Goal: Information Seeking & Learning: Learn about a topic

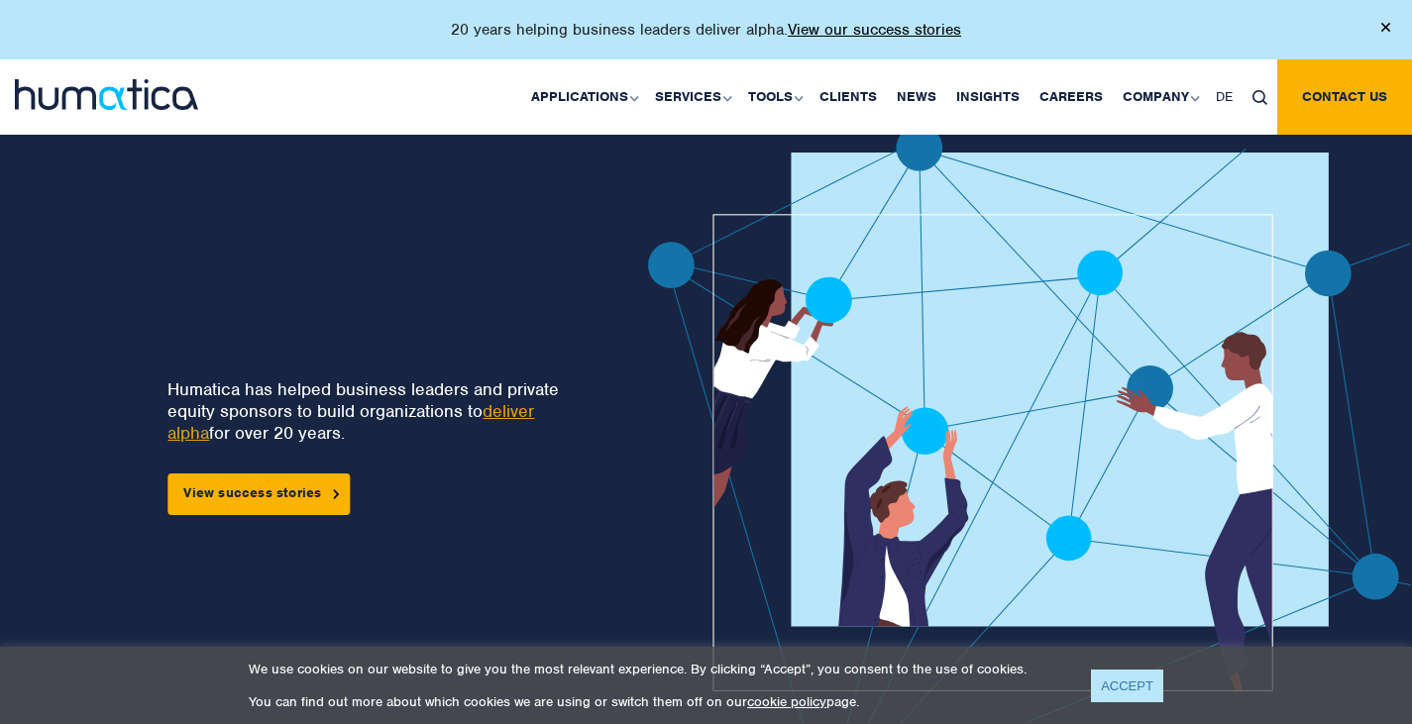
click at [1146, 686] on link "ACCEPT" at bounding box center [1127, 686] width 72 height 33
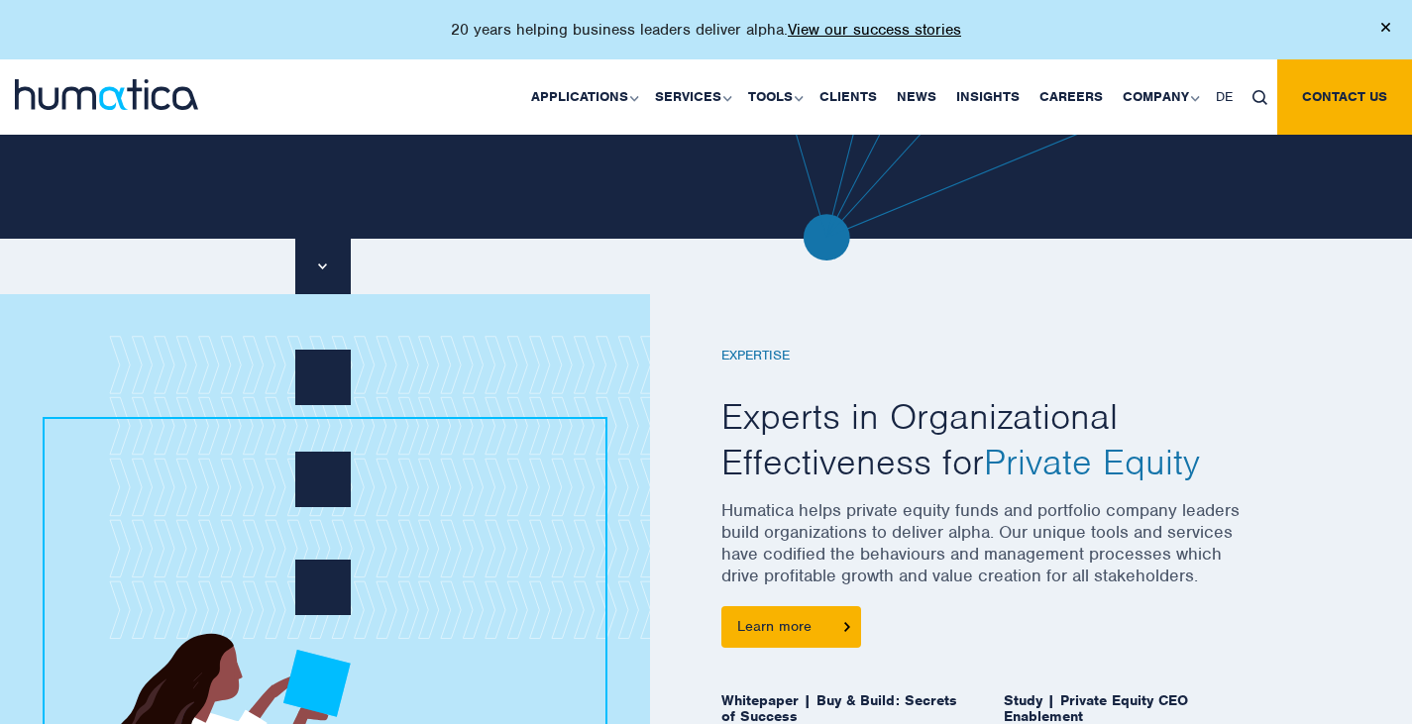
scroll to position [595, 0]
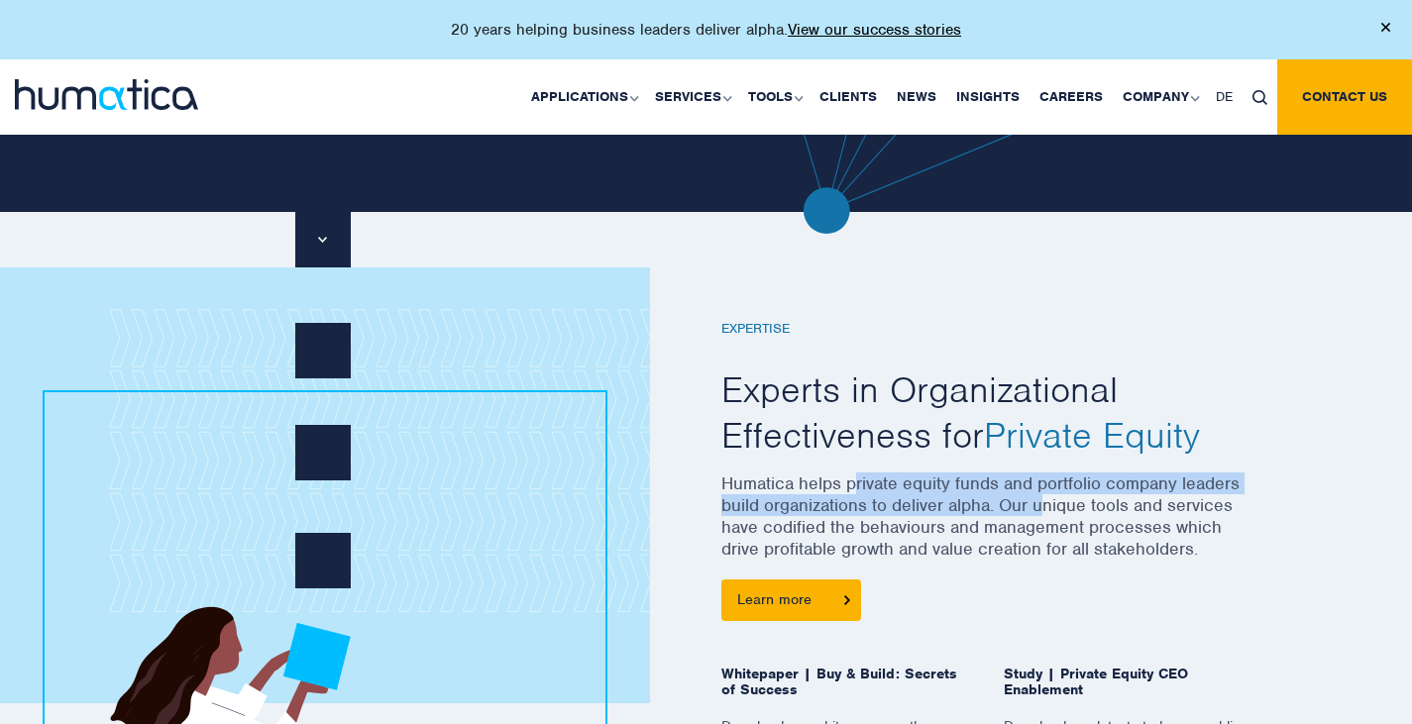
drag, startPoint x: 853, startPoint y: 481, endPoint x: 1049, endPoint y: 499, distance: 197.1
click at [1049, 499] on p "Humatica helps private equity funds and portfolio company leaders build organiz…" at bounding box center [988, 526] width 535 height 107
click at [1119, 490] on p "Humatica helps private equity funds and portfolio company leaders build organiz…" at bounding box center [988, 526] width 535 height 107
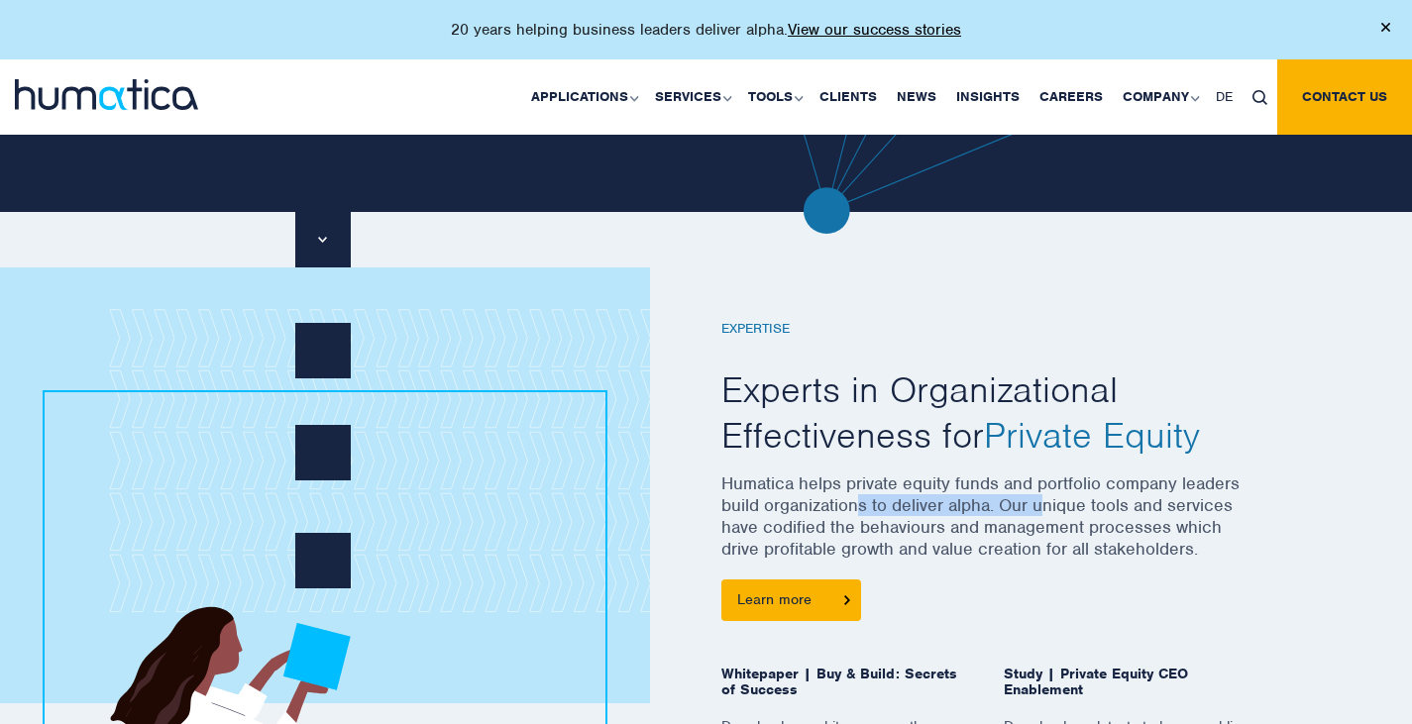
drag, startPoint x: 860, startPoint y: 496, endPoint x: 1052, endPoint y: 506, distance: 192.5
click at [1045, 506] on p "Humatica helps private equity funds and portfolio company leaders build organiz…" at bounding box center [988, 526] width 535 height 107
drag, startPoint x: 1121, startPoint y: 508, endPoint x: 1163, endPoint y: 511, distance: 42.7
click at [1163, 511] on p "Humatica helps private equity funds and portfolio company leaders build organiz…" at bounding box center [988, 526] width 535 height 107
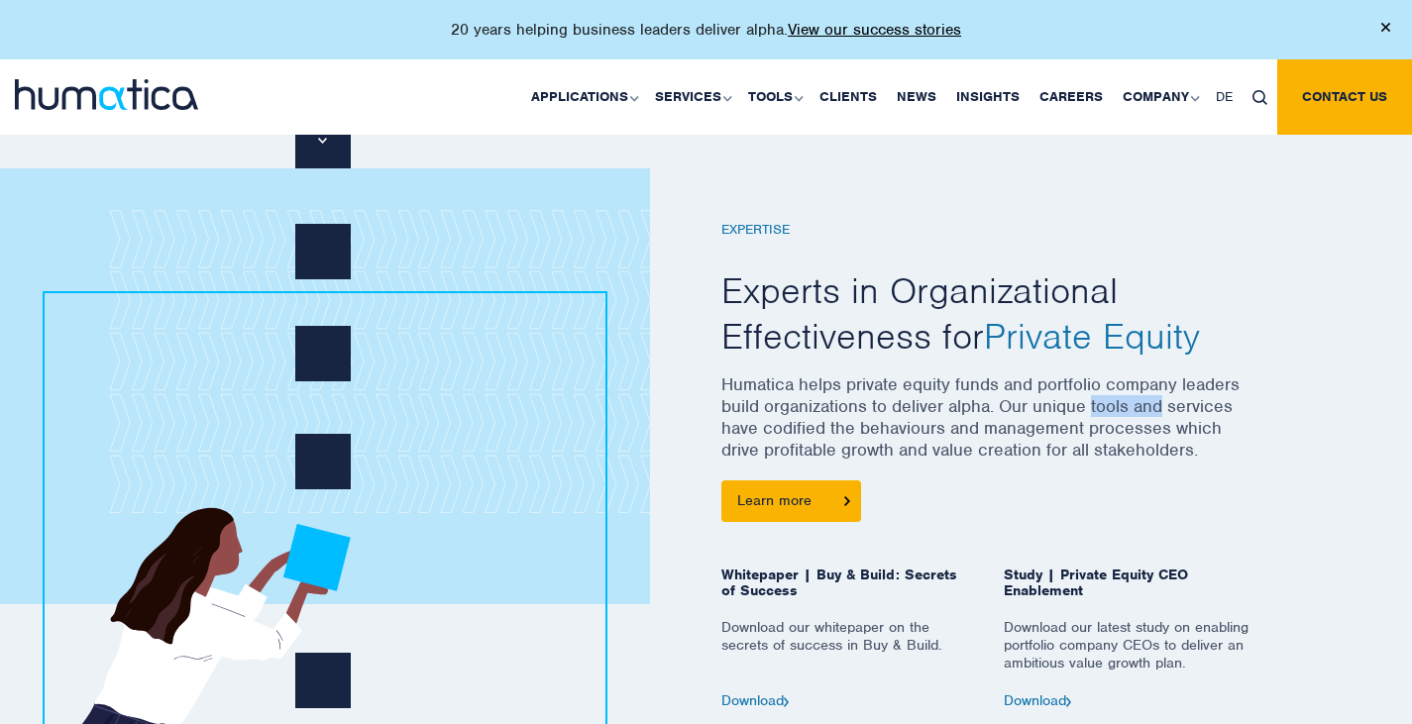
scroll to position [793, 0]
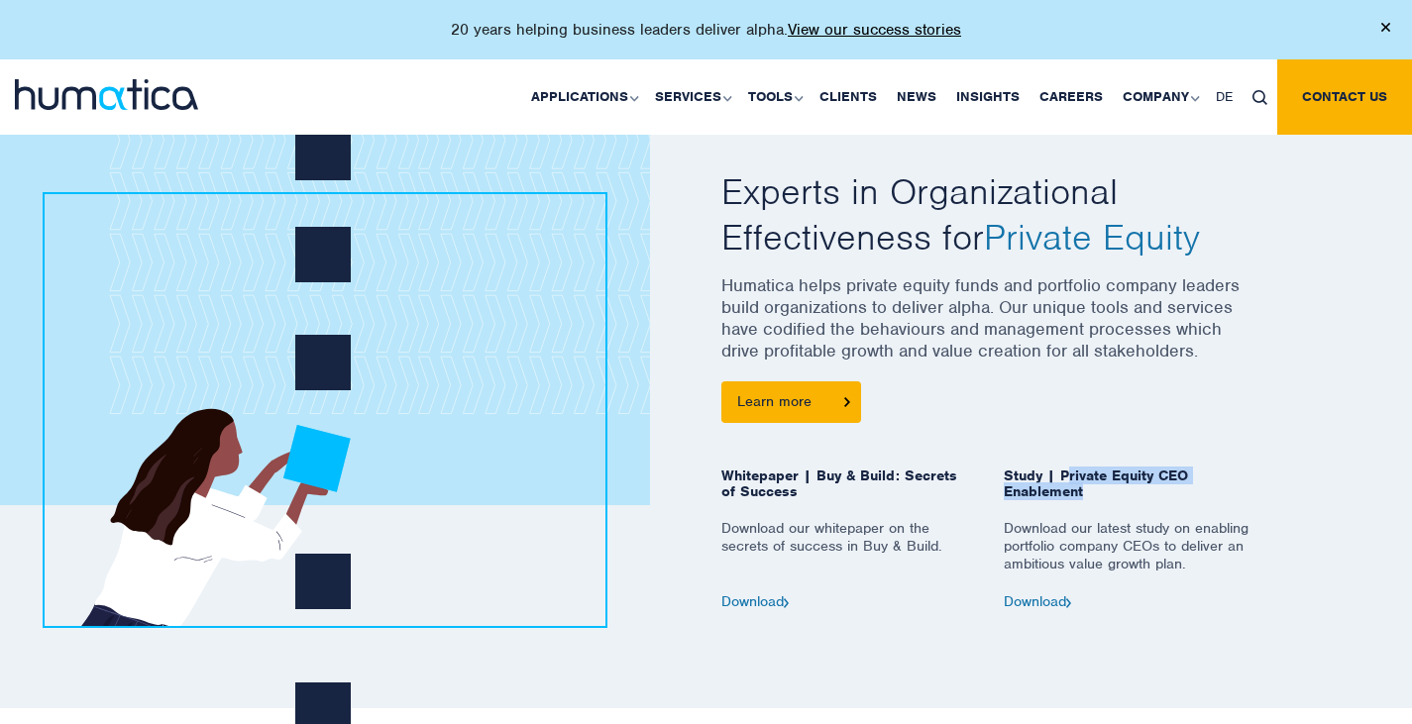
drag, startPoint x: 1063, startPoint y: 473, endPoint x: 1092, endPoint y: 496, distance: 37.3
click at [1092, 496] on span "Study | Private Equity CEO Enablement" at bounding box center [1130, 494] width 253 height 52
drag, startPoint x: 1083, startPoint y: 520, endPoint x: 1167, endPoint y: 531, distance: 84.9
click at [1167, 531] on p "Download our latest study on enabling portfolio company CEOs to deliver an ambi…" at bounding box center [1130, 556] width 253 height 74
drag, startPoint x: 1062, startPoint y: 540, endPoint x: 1206, endPoint y: 563, distance: 145.5
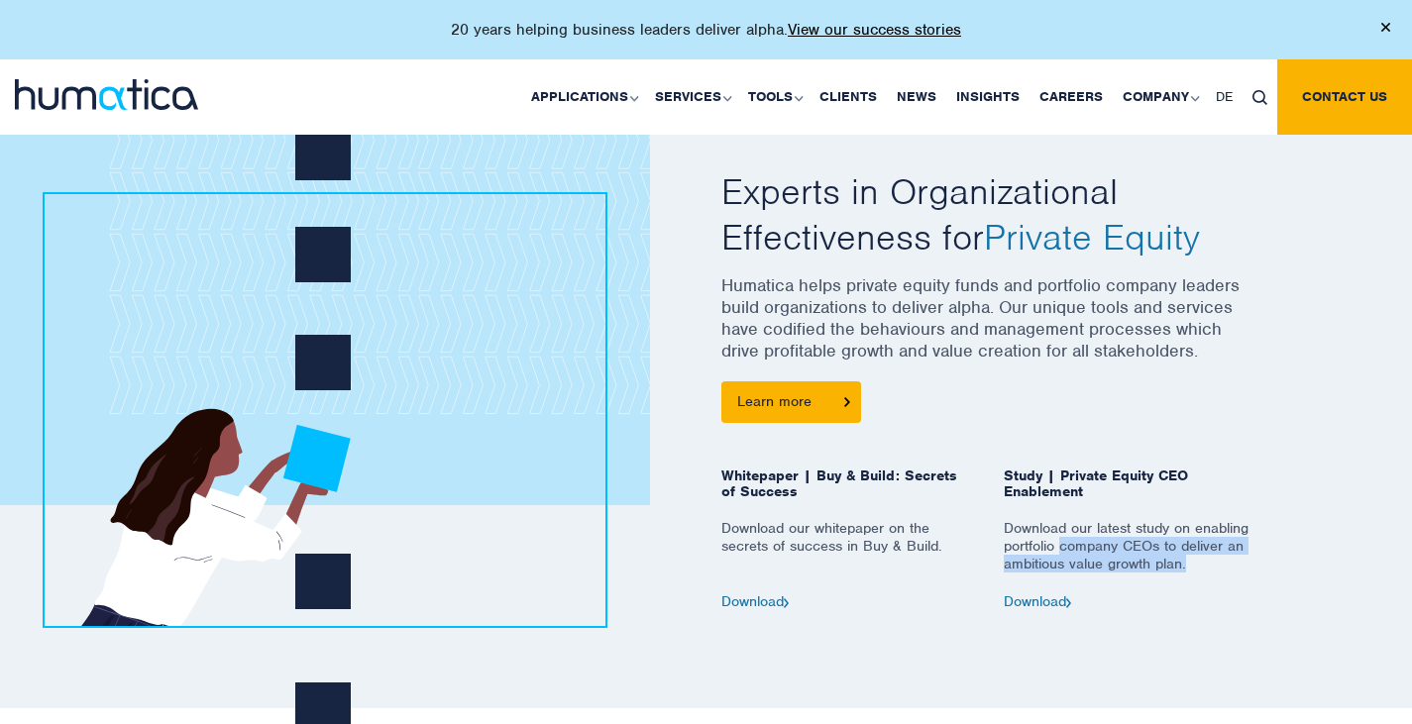
click at [1206, 563] on p "Download our latest study on enabling portfolio company CEOs to deliver an ambi…" at bounding box center [1130, 556] width 253 height 74
drag, startPoint x: 1206, startPoint y: 563, endPoint x: 1031, endPoint y: 521, distance: 180.3
click at [1031, 521] on p "Download our latest study on enabling portfolio company CEOs to deliver an ambi…" at bounding box center [1130, 556] width 253 height 74
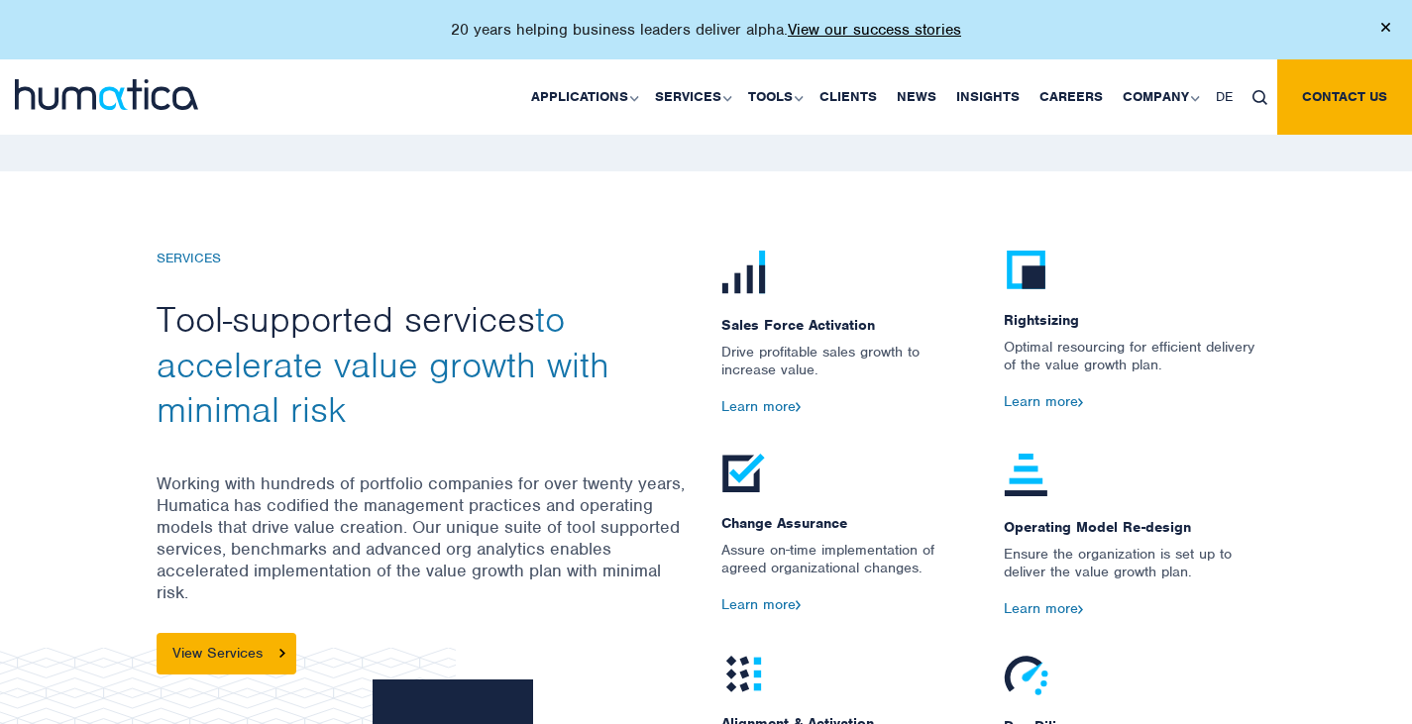
scroll to position [1982, 0]
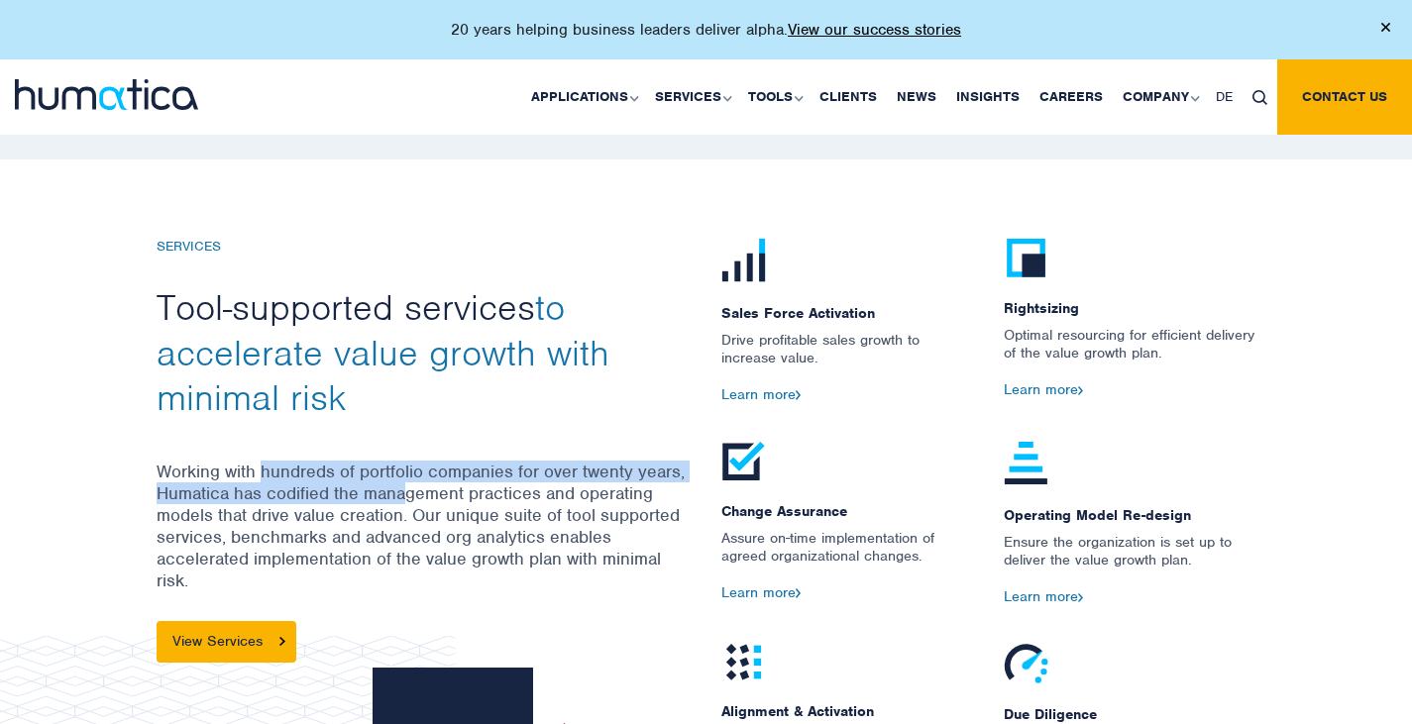
drag, startPoint x: 264, startPoint y: 462, endPoint x: 402, endPoint y: 491, distance: 141.9
click at [402, 491] on p "Working with hundreds of portfolio companies for over twenty years, Humatica ha…" at bounding box center [424, 541] width 535 height 161
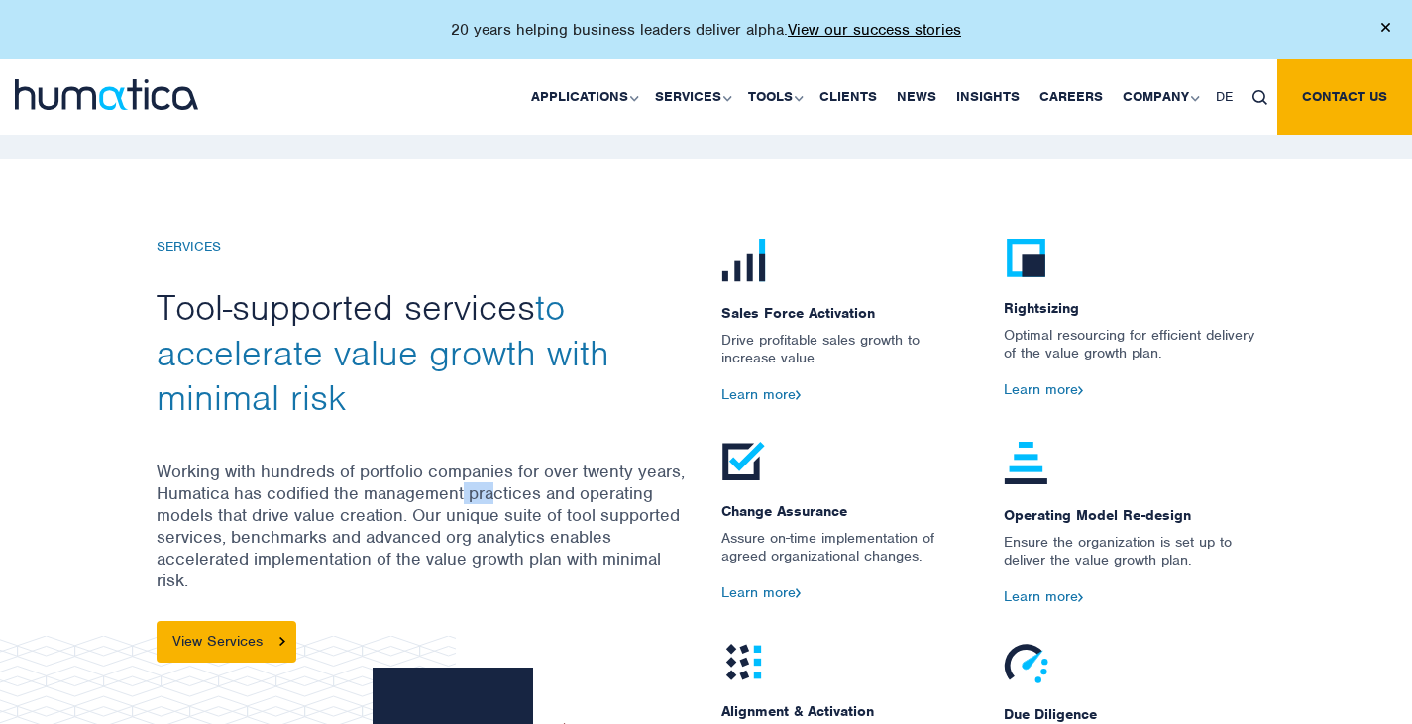
drag, startPoint x: 464, startPoint y: 489, endPoint x: 428, endPoint y: 488, distance: 35.7
click at [489, 491] on p "Working with hundreds of portfolio companies for over twenty years, Humatica ha…" at bounding box center [424, 541] width 535 height 161
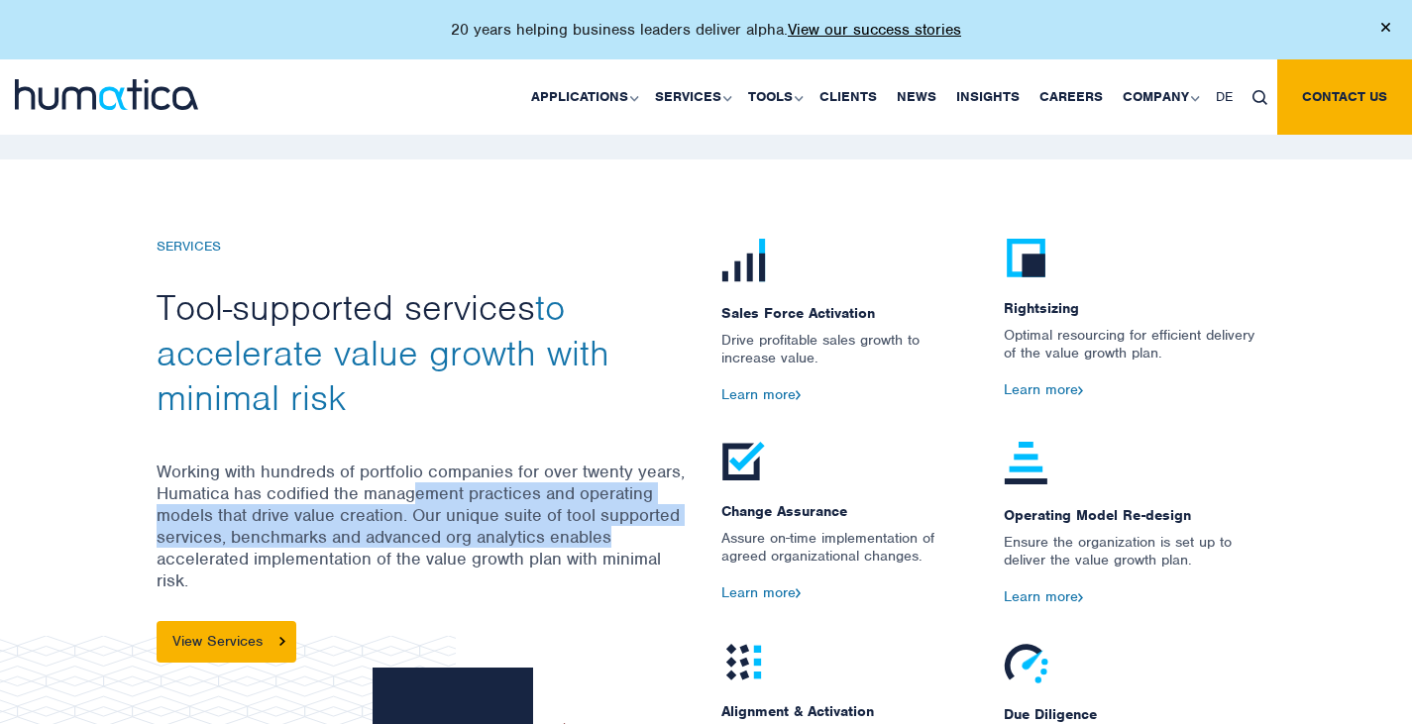
drag, startPoint x: 412, startPoint y: 485, endPoint x: 615, endPoint y: 535, distance: 209.3
click at [615, 535] on p "Working with hundreds of portfolio companies for over twenty years, Humatica ha…" at bounding box center [424, 541] width 535 height 161
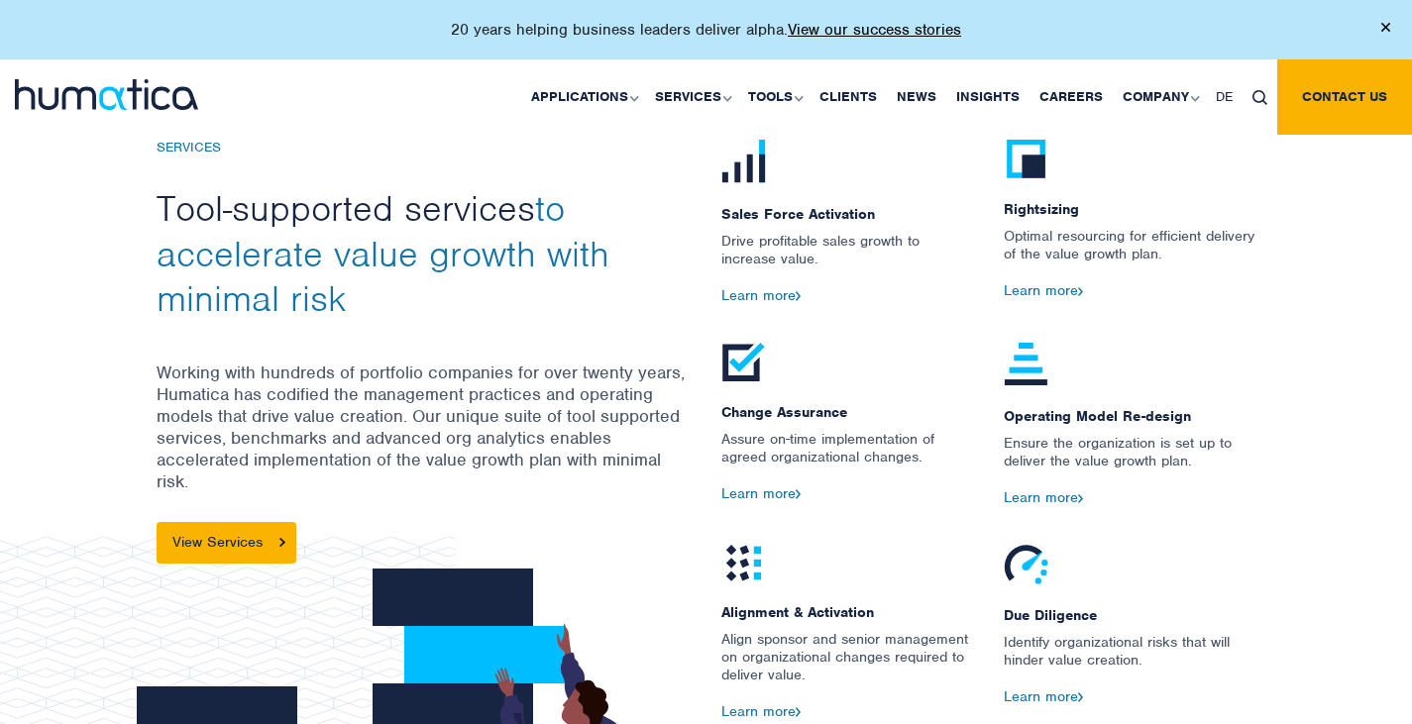
scroll to position [2180, 0]
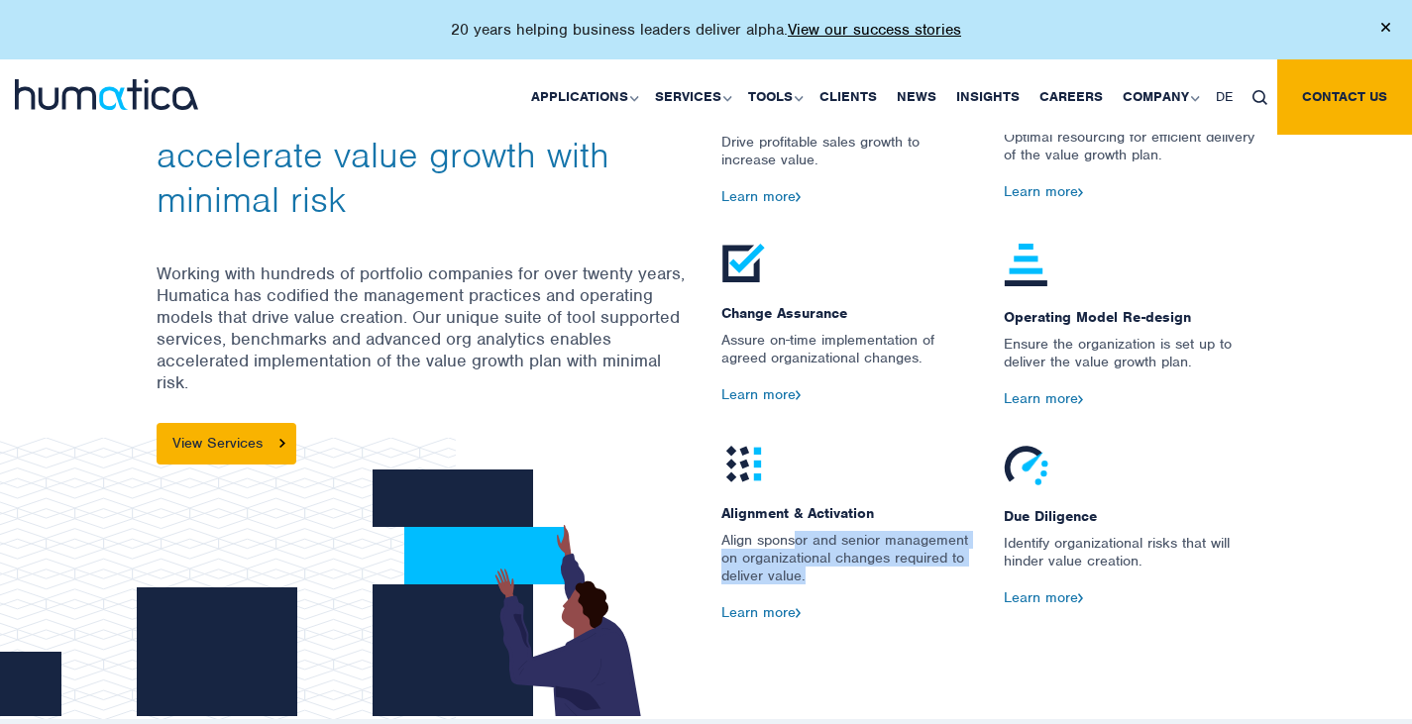
drag, startPoint x: 794, startPoint y: 534, endPoint x: 897, endPoint y: 569, distance: 108.7
click at [897, 569] on p "Align sponsor and senior management on organizational changes required to deliv…" at bounding box center [847, 567] width 253 height 73
drag, startPoint x: 897, startPoint y: 569, endPoint x: 710, endPoint y: 538, distance: 188.8
click at [710, 538] on div "Alignment & Activation Align sponsor and senior management on organizational ch…" at bounding box center [848, 553] width 282 height 214
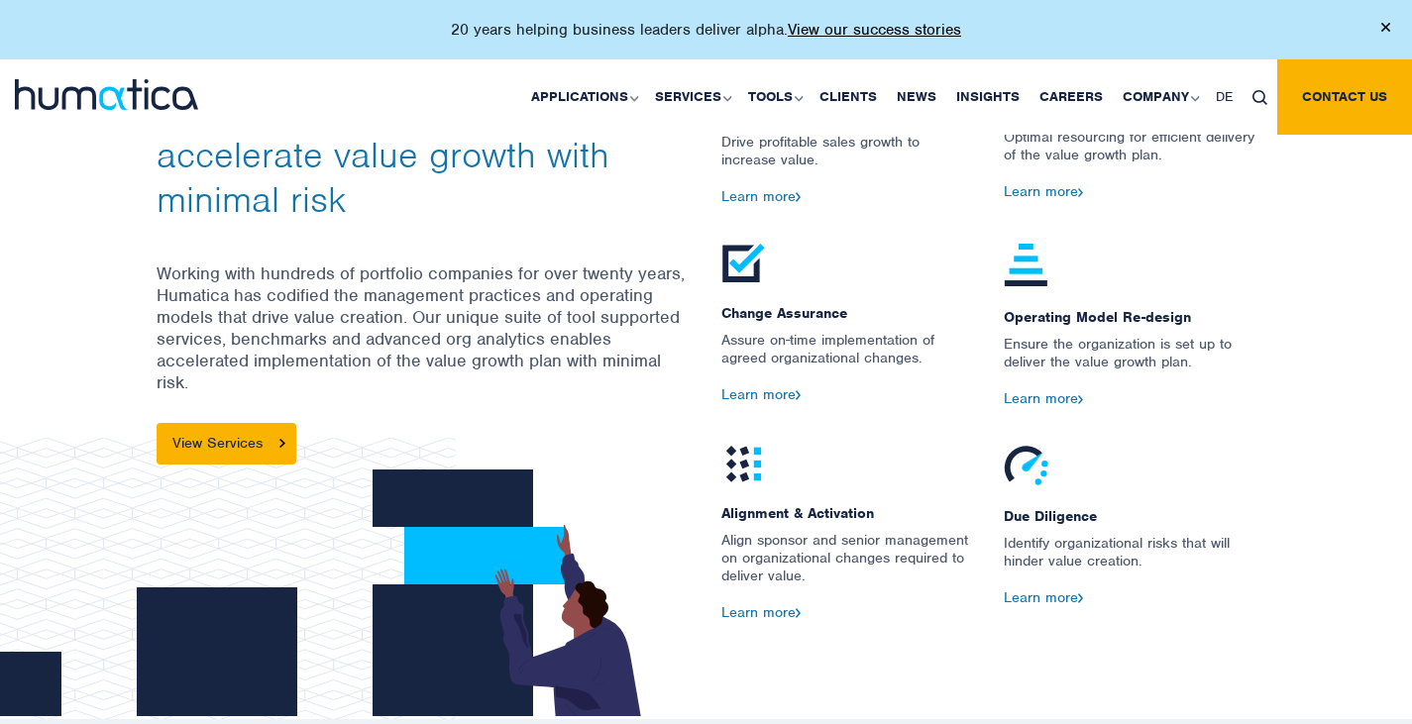
click at [717, 525] on div "Alignment & Activation Align sponsor and senior management on organizational ch…" at bounding box center [848, 553] width 282 height 214
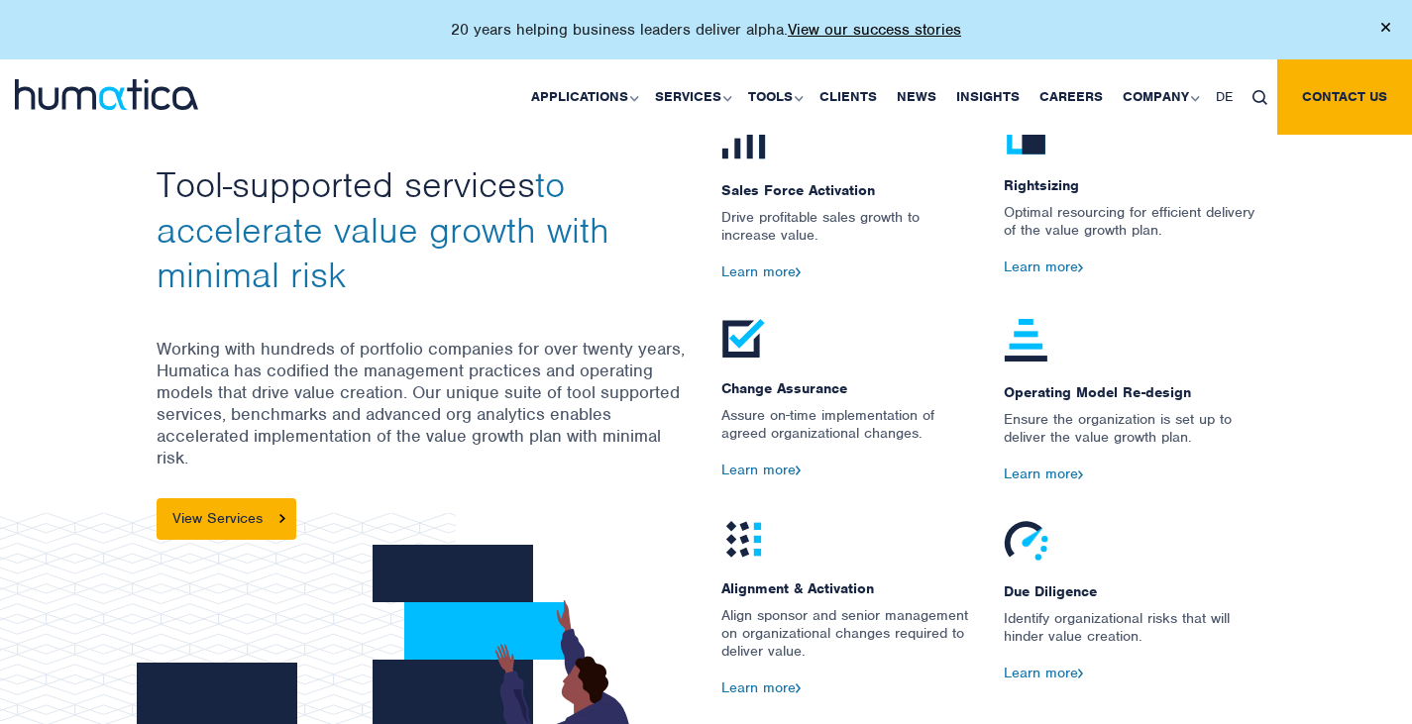
scroll to position [2081, 0]
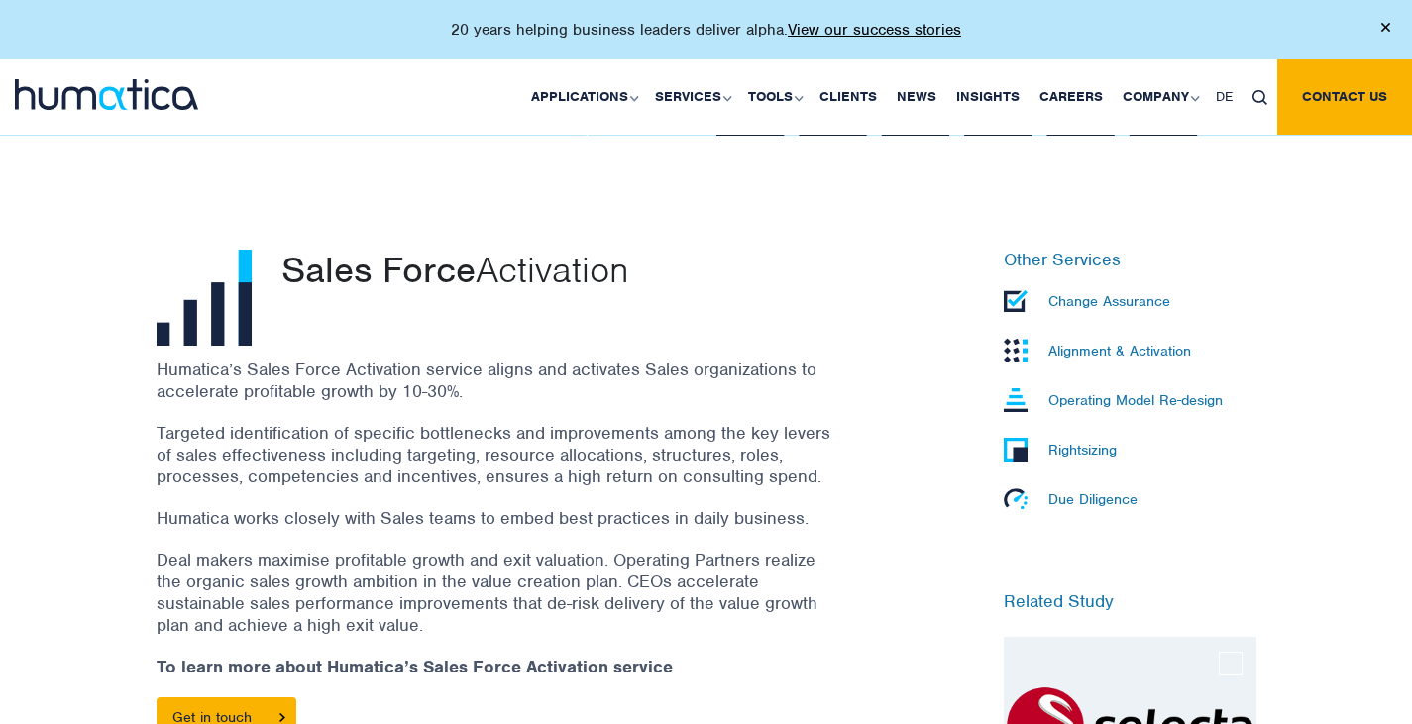
scroll to position [495, 0]
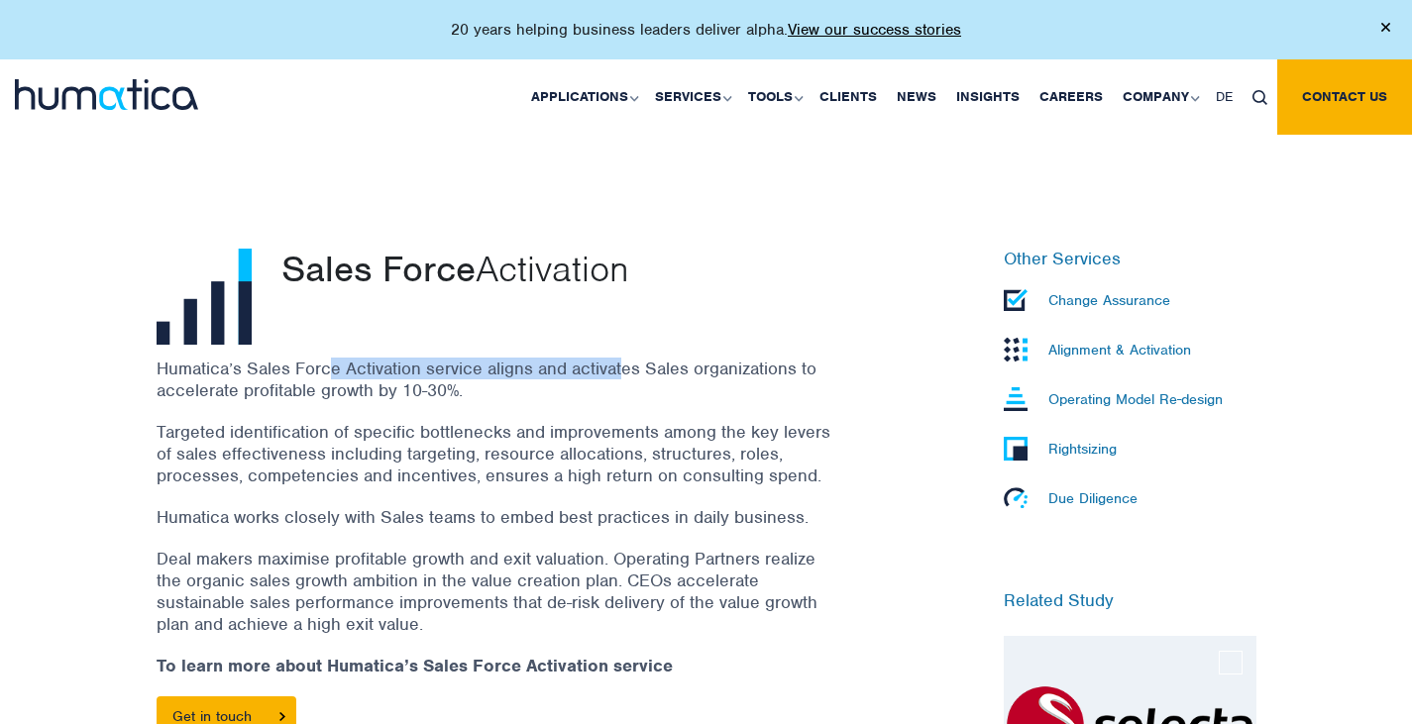
drag, startPoint x: 331, startPoint y: 365, endPoint x: 617, endPoint y: 375, distance: 286.5
click at [617, 375] on p "Humatica’s Sales Force Activation service aligns and activates Sales organizati…" at bounding box center [494, 380] width 674 height 44
click at [483, 363] on p "Humatica’s Sales Force Activation service aligns and activates Sales organizati…" at bounding box center [494, 380] width 674 height 44
drag, startPoint x: 431, startPoint y: 364, endPoint x: 615, endPoint y: 365, distance: 184.3
click at [615, 365] on p "Humatica’s Sales Force Activation service aligns and activates Sales organizati…" at bounding box center [494, 380] width 674 height 44
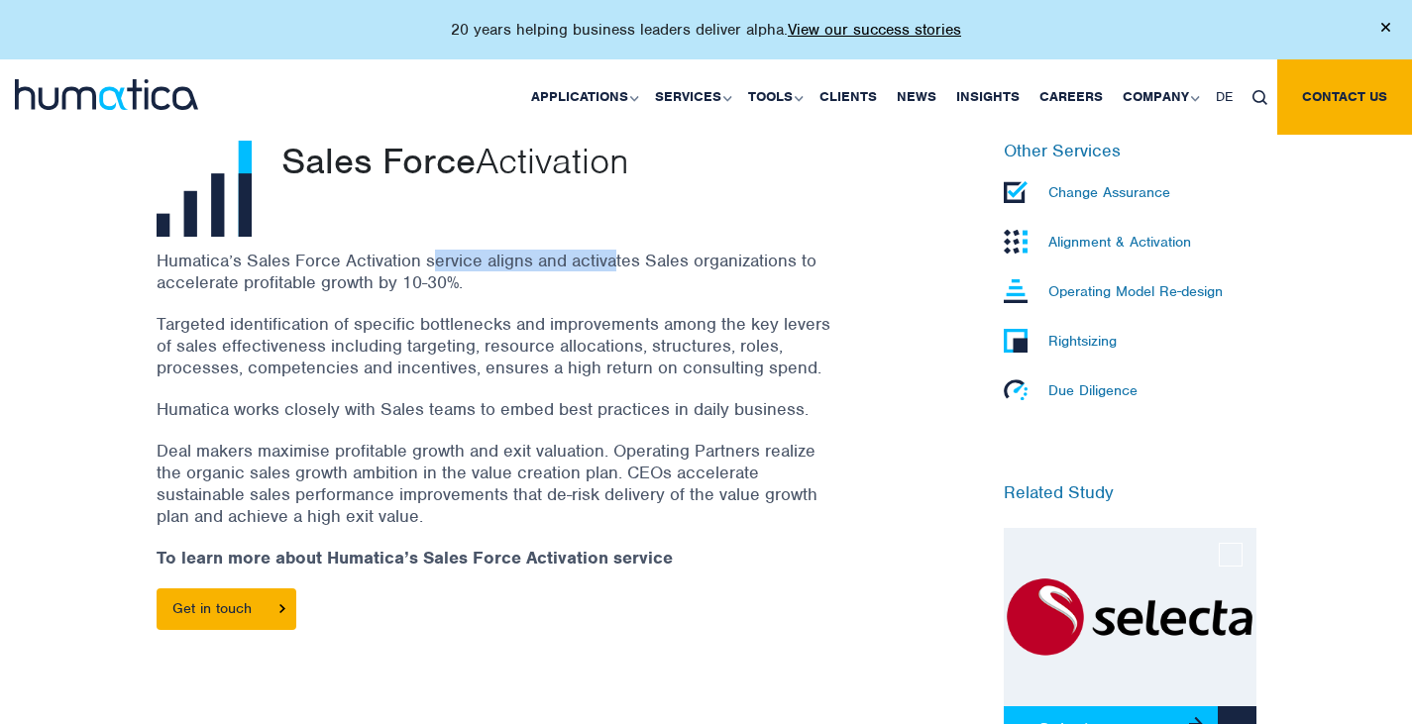
scroll to position [595, 0]
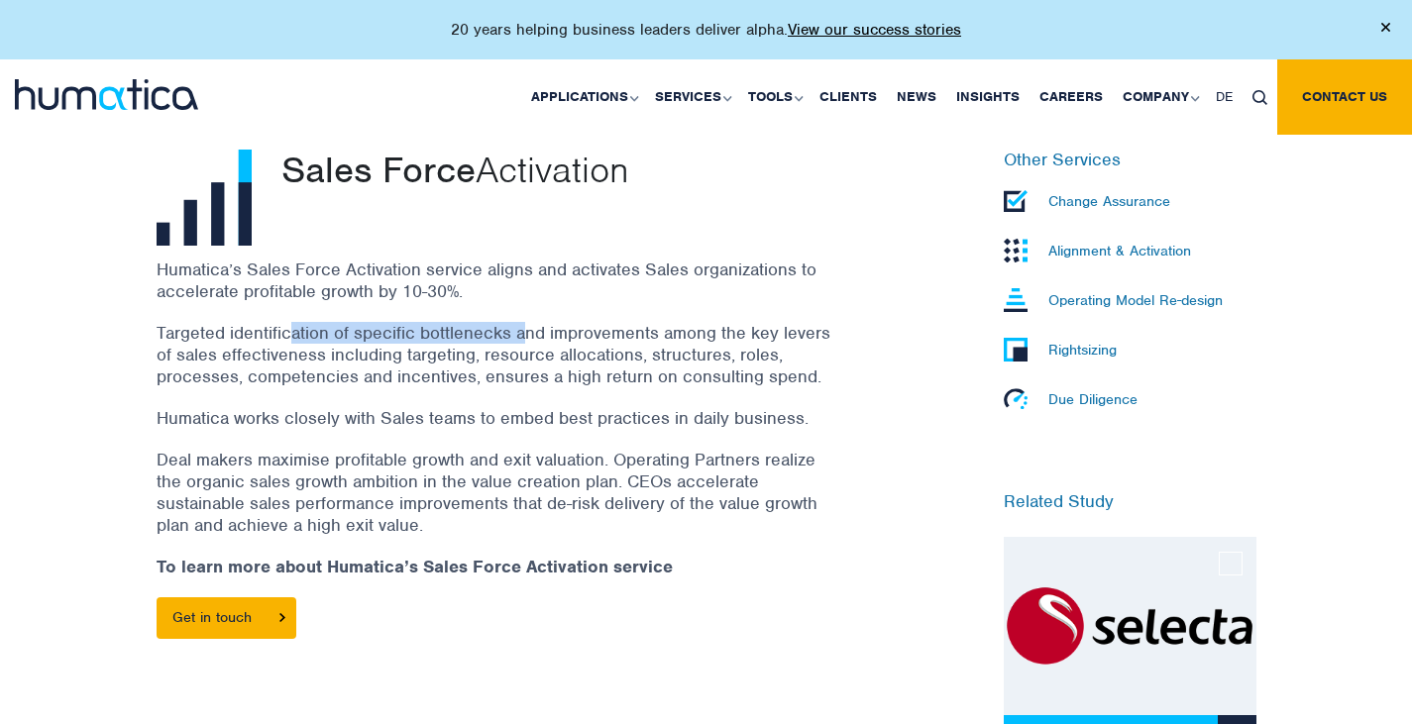
drag, startPoint x: 284, startPoint y: 328, endPoint x: 519, endPoint y: 335, distance: 234.9
click at [519, 335] on p "Targeted identification of specific bottlenecks and improvements among the key …" at bounding box center [494, 354] width 674 height 65
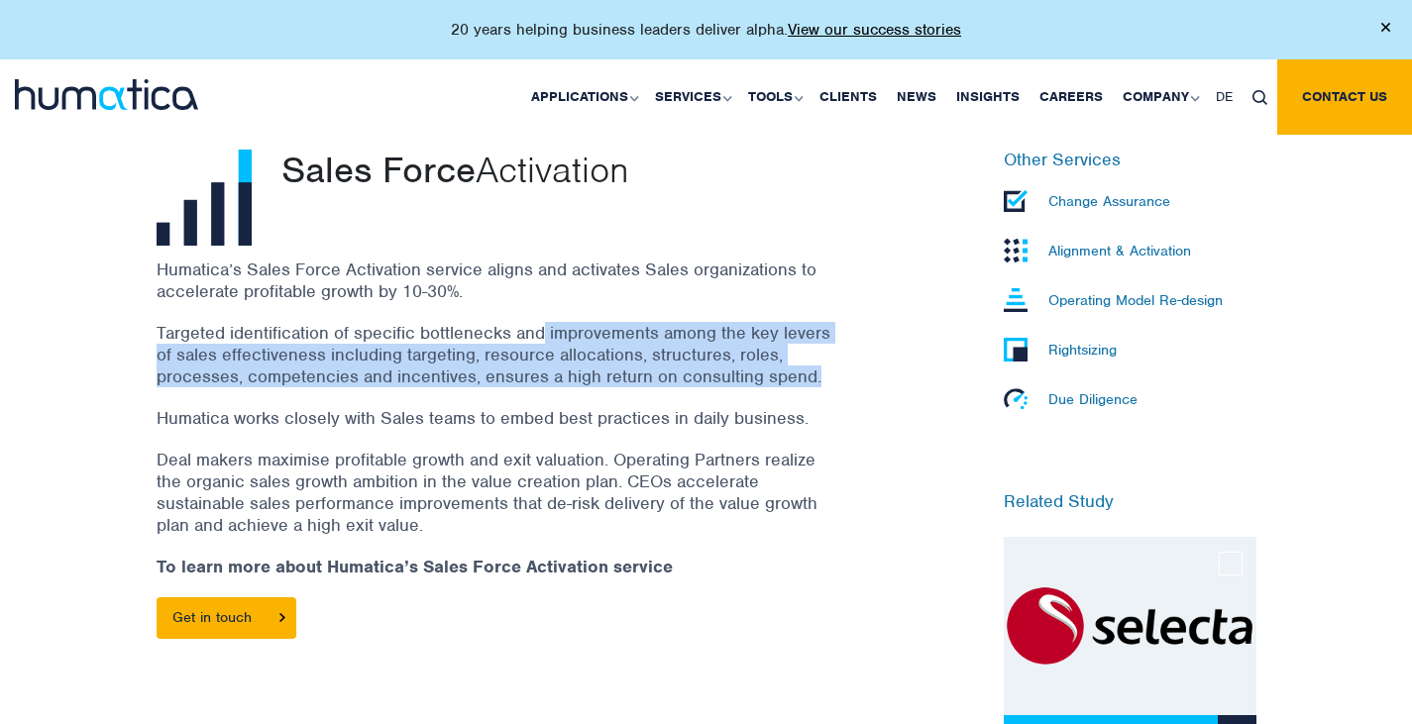
drag, startPoint x: 541, startPoint y: 327, endPoint x: 819, endPoint y: 366, distance: 281.1
click at [819, 366] on p "Targeted identification of specific bottlenecks and improvements among the key …" at bounding box center [494, 354] width 674 height 65
click at [452, 355] on p "Targeted identification of specific bottlenecks and improvements among the key …" at bounding box center [494, 354] width 674 height 65
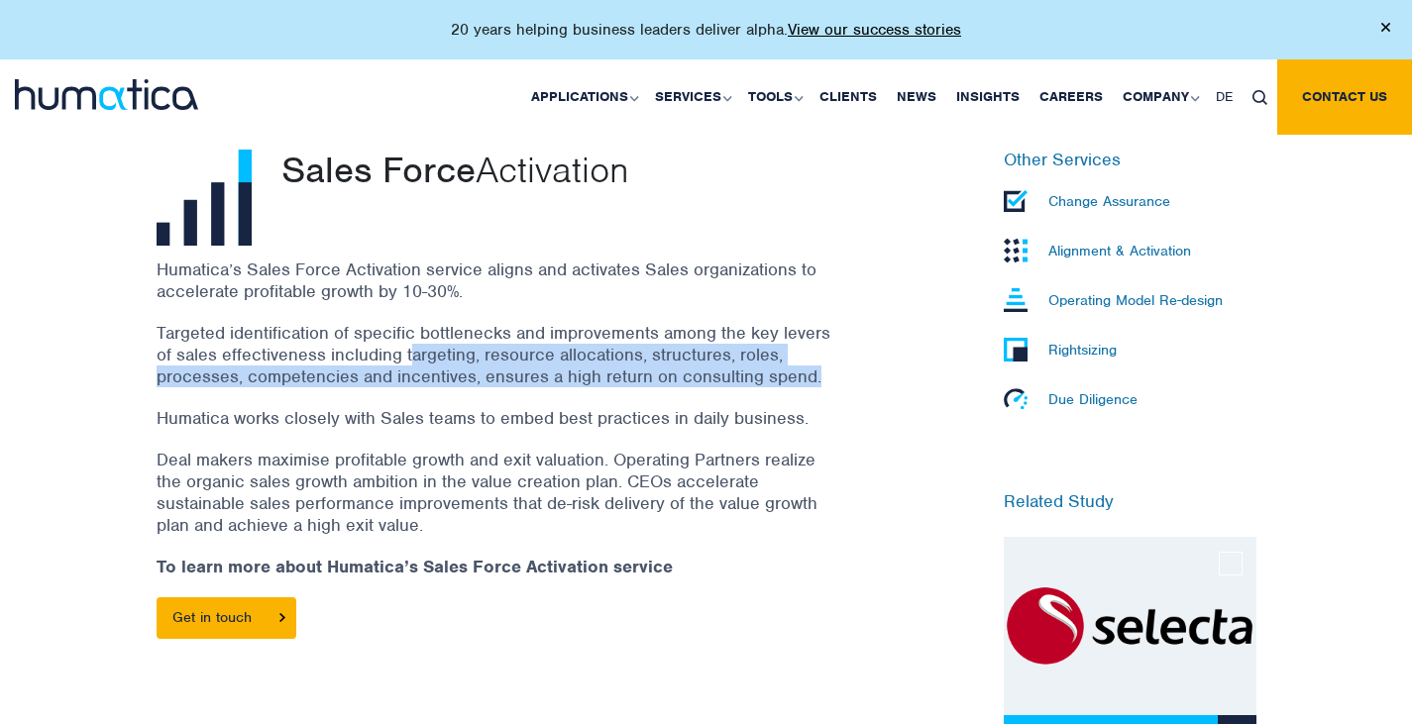
drag, startPoint x: 407, startPoint y: 347, endPoint x: 830, endPoint y: 379, distance: 424.3
click at [830, 379] on div "Humatica’s Sales Force Activation service aligns and activates Sales organizati…" at bounding box center [518, 459] width 723 height 400
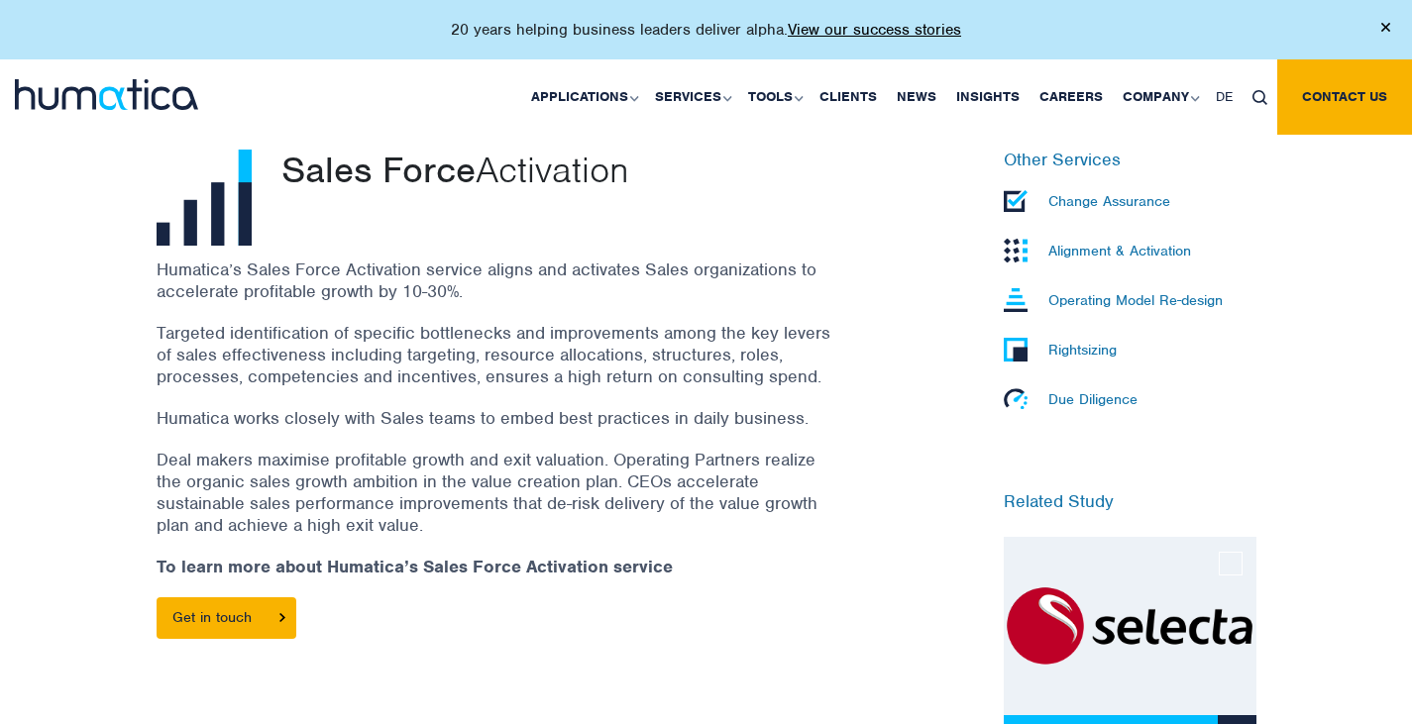
click at [1384, 26] on img at bounding box center [1385, 27] width 9 height 9
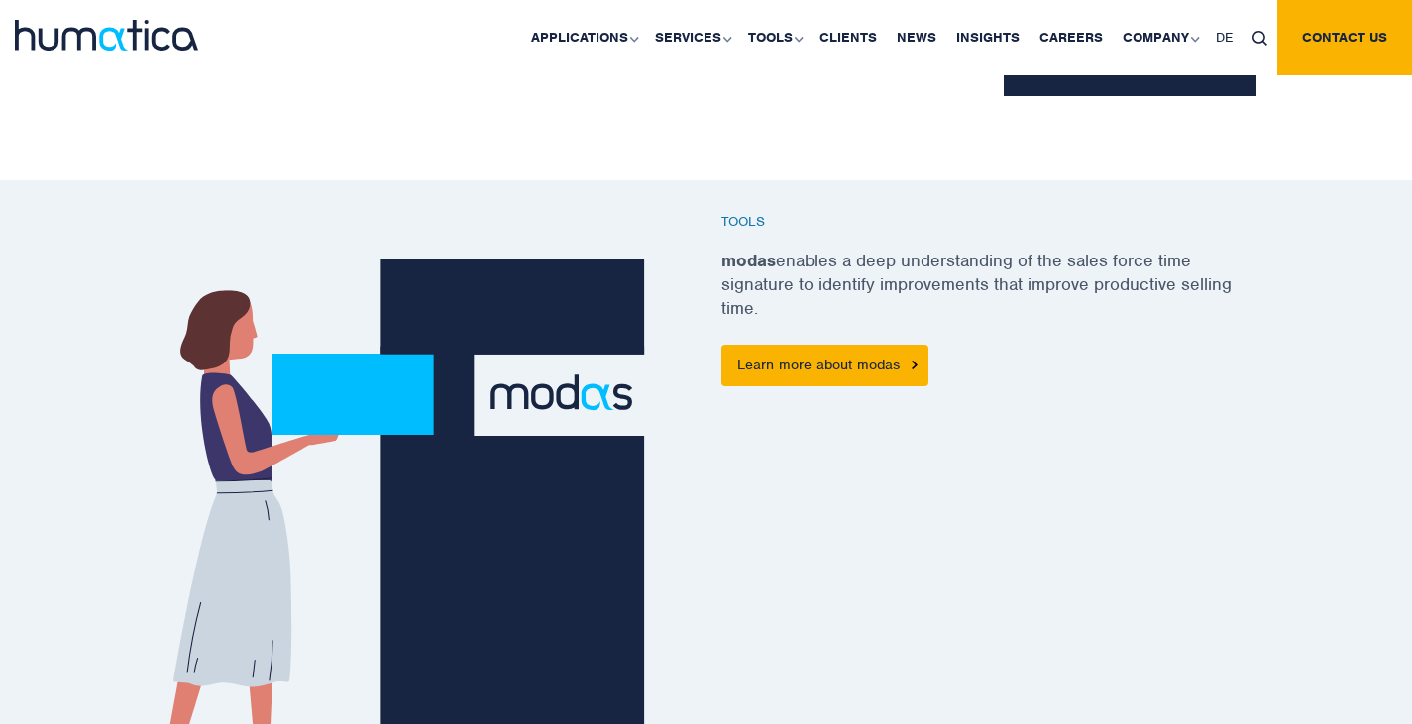
scroll to position [1288, 0]
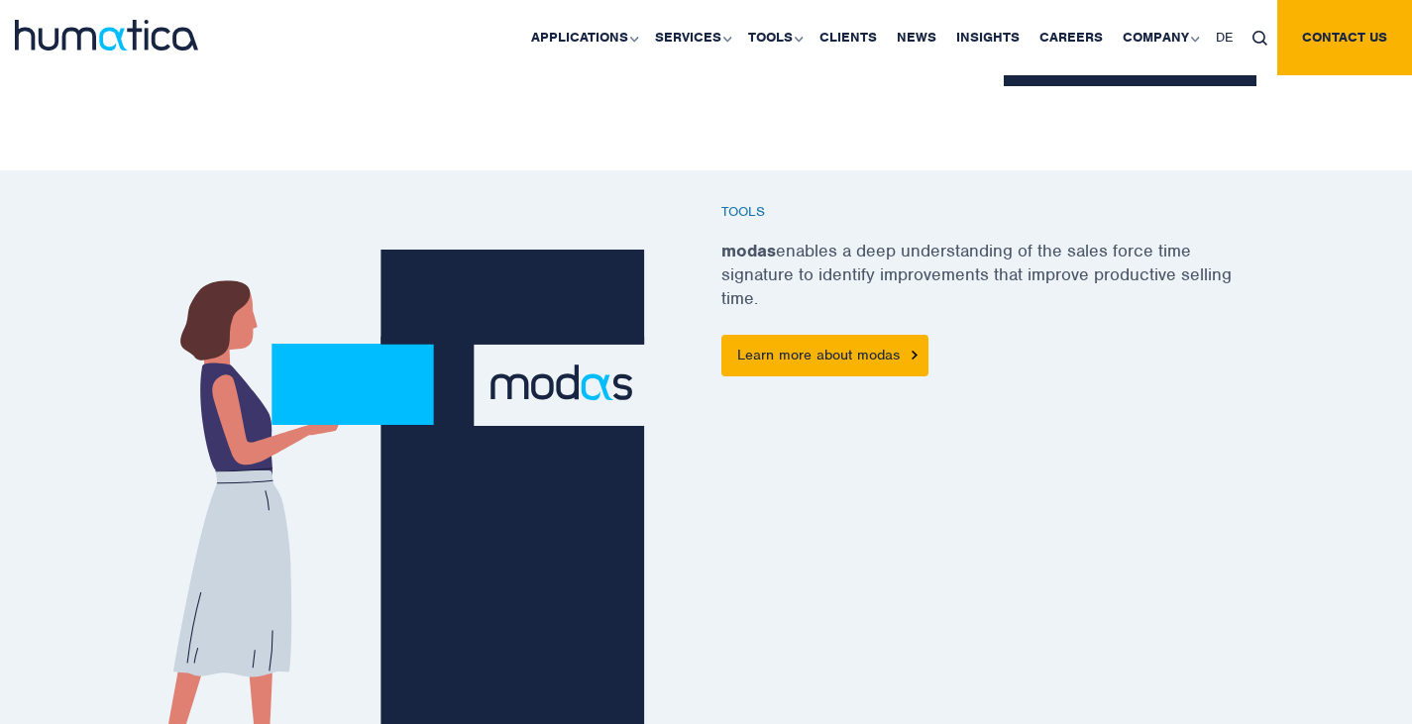
click at [1063, 248] on p "modas enables a deep understanding of the sales force time signature to identif…" at bounding box center [988, 282] width 535 height 106
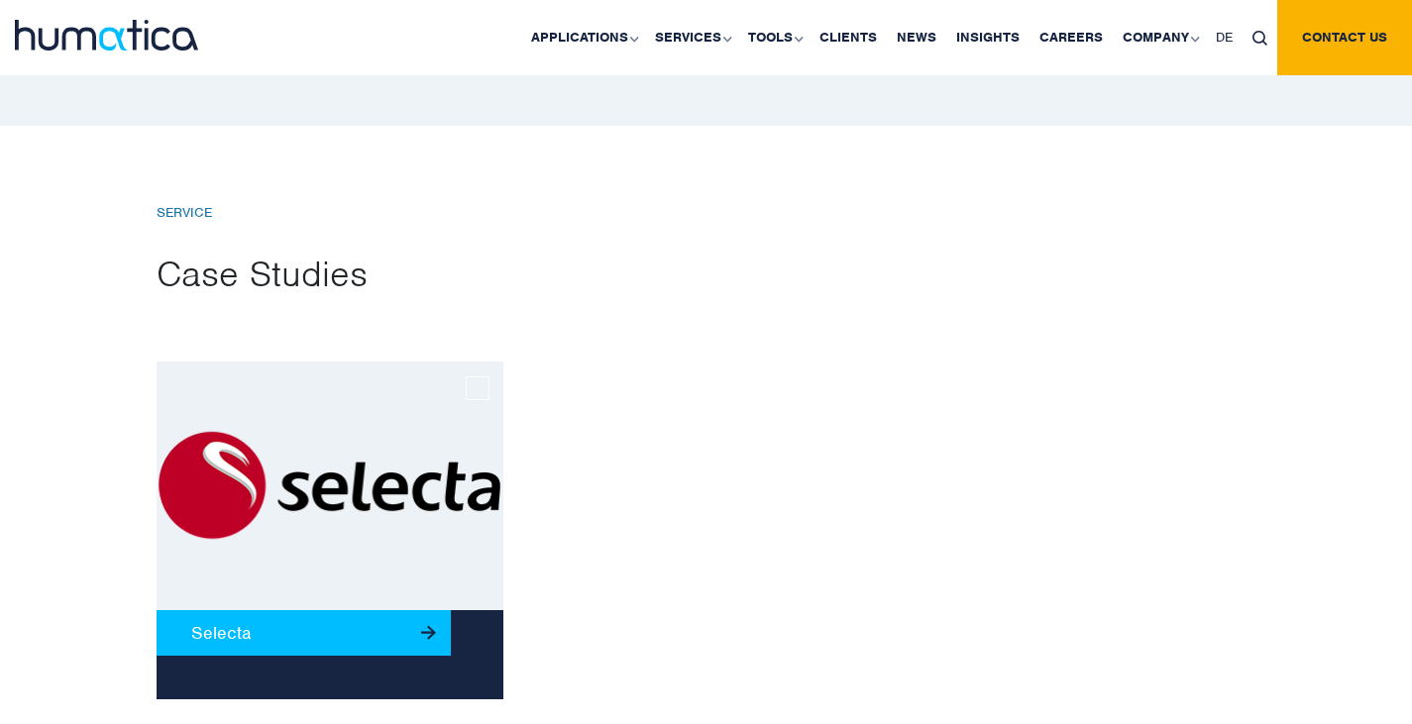
scroll to position [1816, 0]
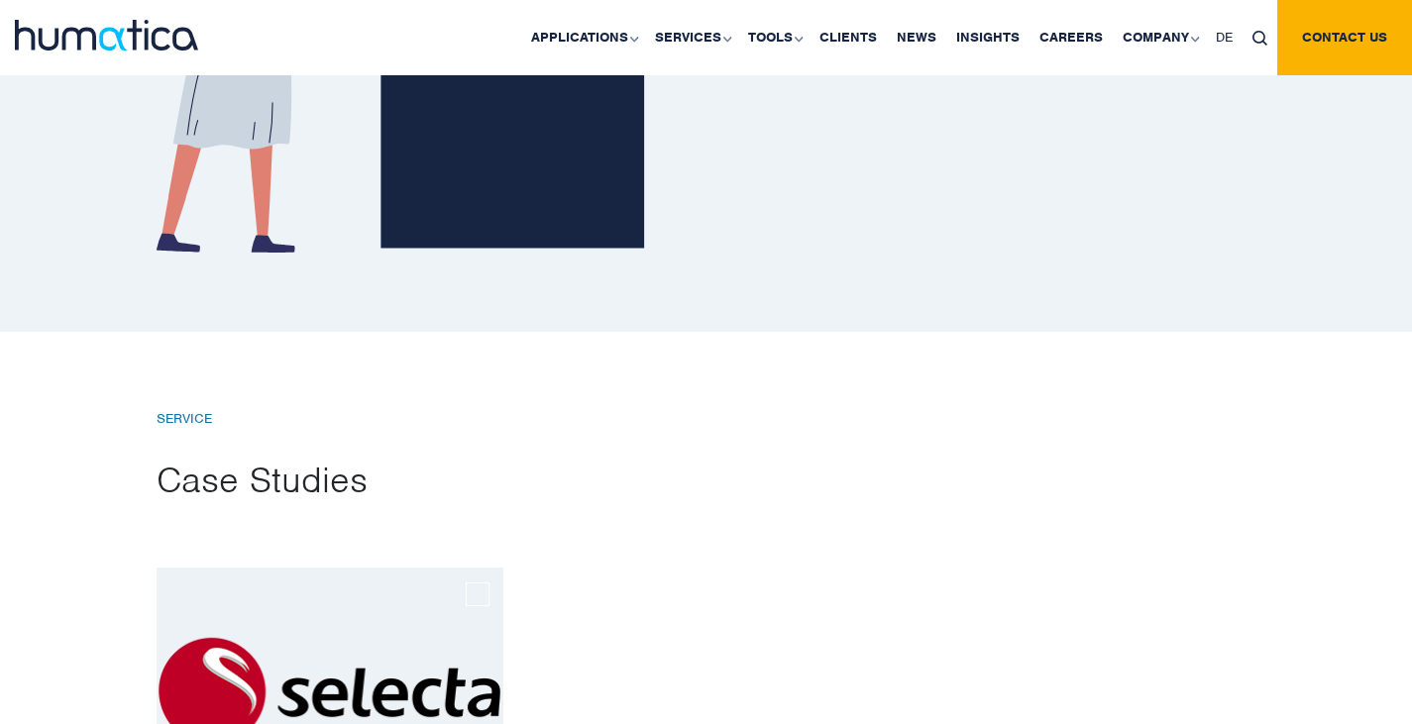
click at [130, 48] on img at bounding box center [106, 35] width 183 height 31
